Goal: Task Accomplishment & Management: Manage account settings

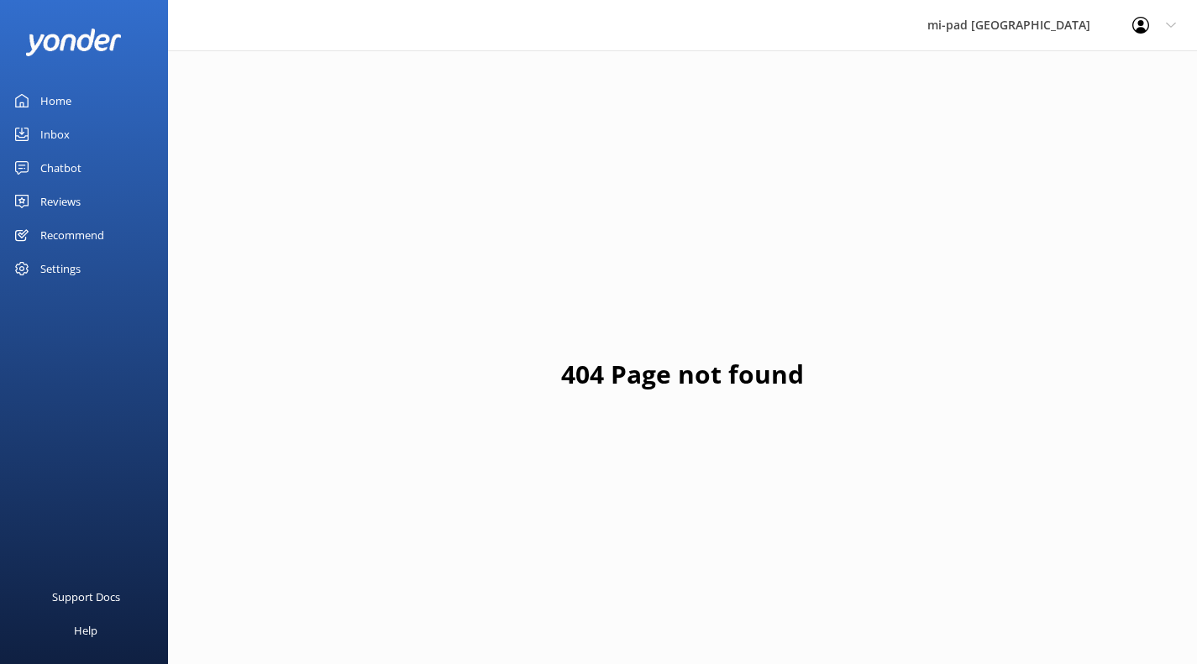
click at [71, 131] on link "Inbox" at bounding box center [84, 135] width 168 height 34
